Goal: Information Seeking & Learning: Check status

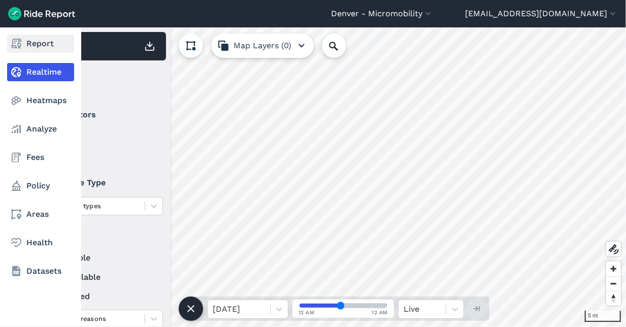
click at [29, 47] on link "Report" at bounding box center [40, 44] width 67 height 18
click at [47, 37] on link "Report" at bounding box center [40, 44] width 67 height 18
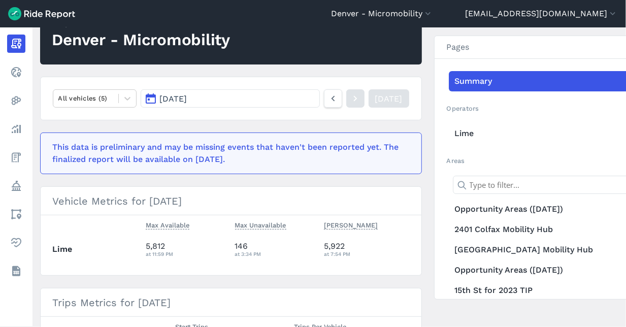
scroll to position [113, 0]
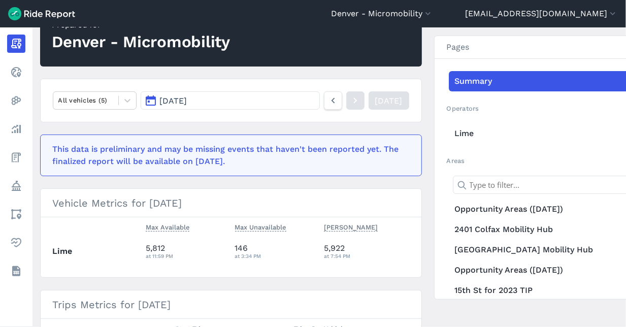
click at [246, 105] on button "[DATE]" at bounding box center [230, 100] width 179 height 18
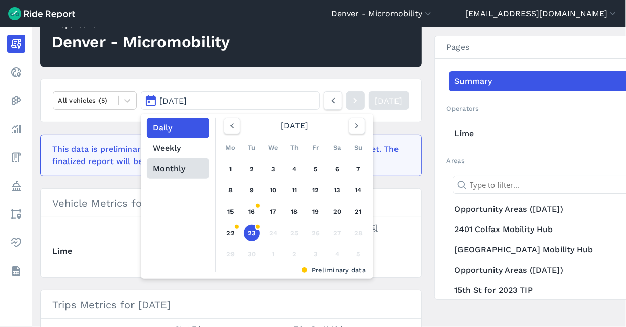
click at [174, 170] on button "Monthly" at bounding box center [178, 168] width 62 height 20
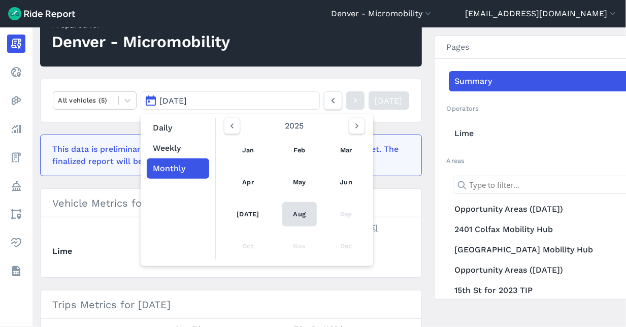
click at [285, 211] on link "Aug" at bounding box center [299, 214] width 35 height 24
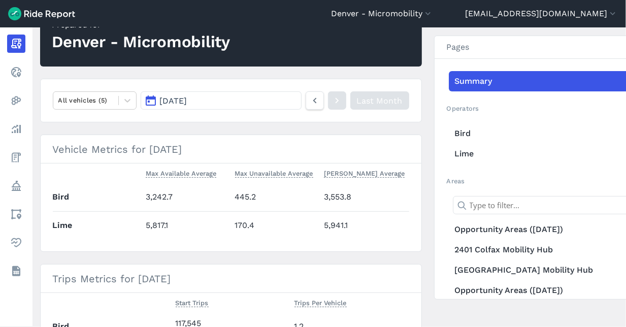
click at [280, 105] on button "[DATE]" at bounding box center [221, 100] width 160 height 18
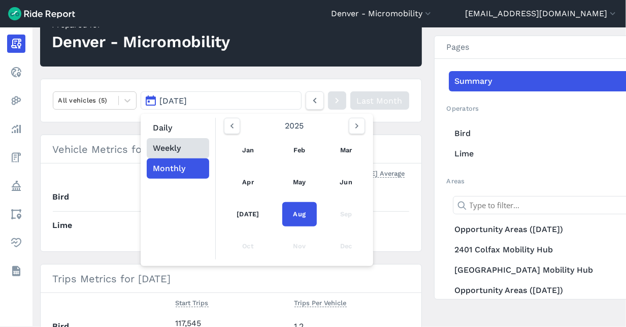
click at [181, 153] on button "Weekly" at bounding box center [178, 148] width 62 height 20
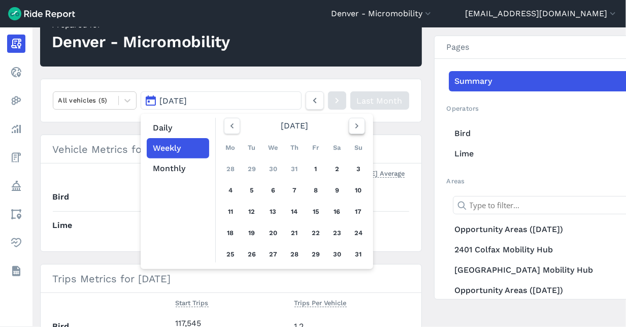
click at [354, 129] on icon "button" at bounding box center [357, 126] width 10 height 10
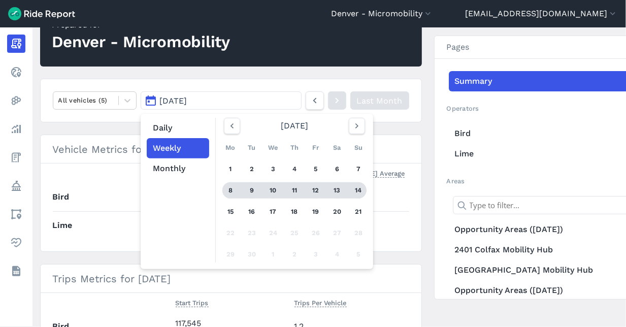
click at [234, 190] on div "8" at bounding box center [230, 190] width 16 height 16
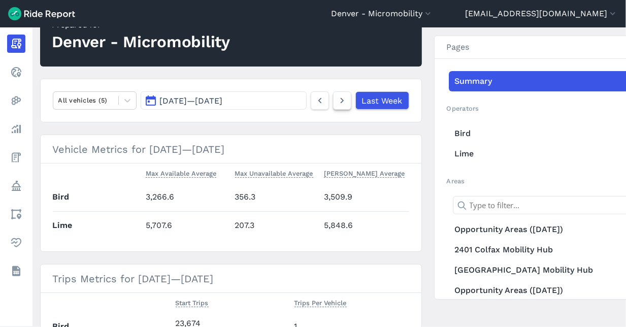
drag, startPoint x: 344, startPoint y: 111, endPoint x: 343, endPoint y: 104, distance: 7.2
click at [345, 108] on nav "All vehicles (5) [DATE] — [DATE] Last Week" at bounding box center [231, 101] width 382 height 44
click at [343, 104] on icon at bounding box center [342, 100] width 11 height 12
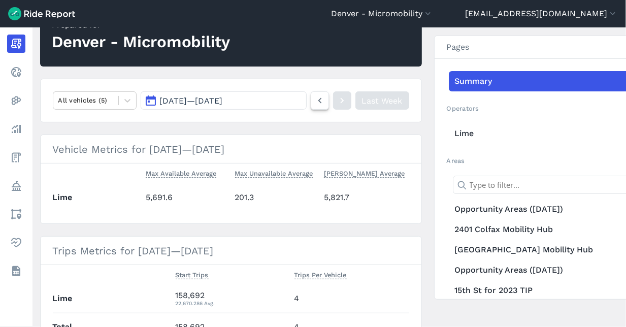
click at [314, 98] on icon at bounding box center [319, 100] width 11 height 12
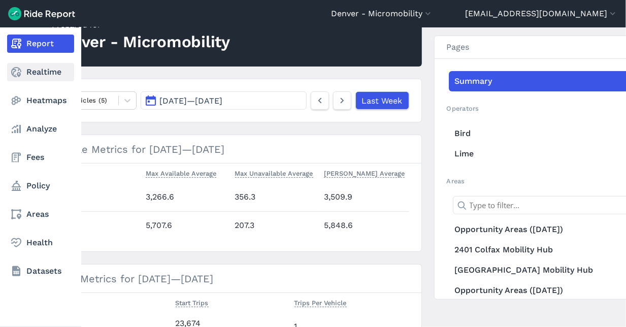
click at [26, 70] on link "Realtime" at bounding box center [40, 72] width 67 height 18
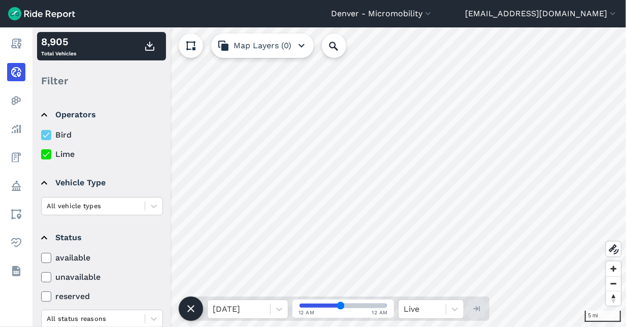
click at [45, 151] on icon at bounding box center [46, 154] width 9 height 10
click at [41, 151] on input "Lime" at bounding box center [41, 151] width 0 height 7
click at [572, 270] on span "Zoom in" at bounding box center [613, 269] width 15 height 15
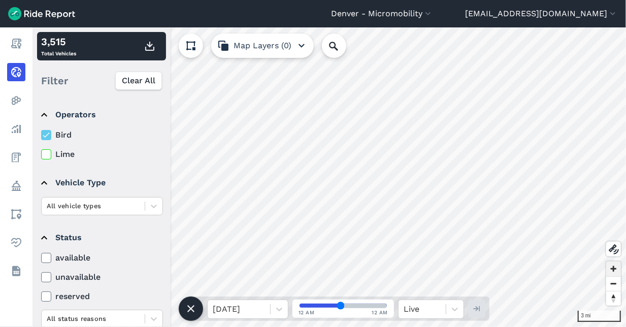
click at [572, 270] on span "Zoom in" at bounding box center [613, 269] width 15 height 15
click at [46, 157] on icon at bounding box center [46, 154] width 9 height 10
click at [41, 155] on input "Lime" at bounding box center [41, 151] width 0 height 7
click at [83, 206] on div at bounding box center [93, 206] width 93 height 12
